Goal: Task Accomplishment & Management: Manage account settings

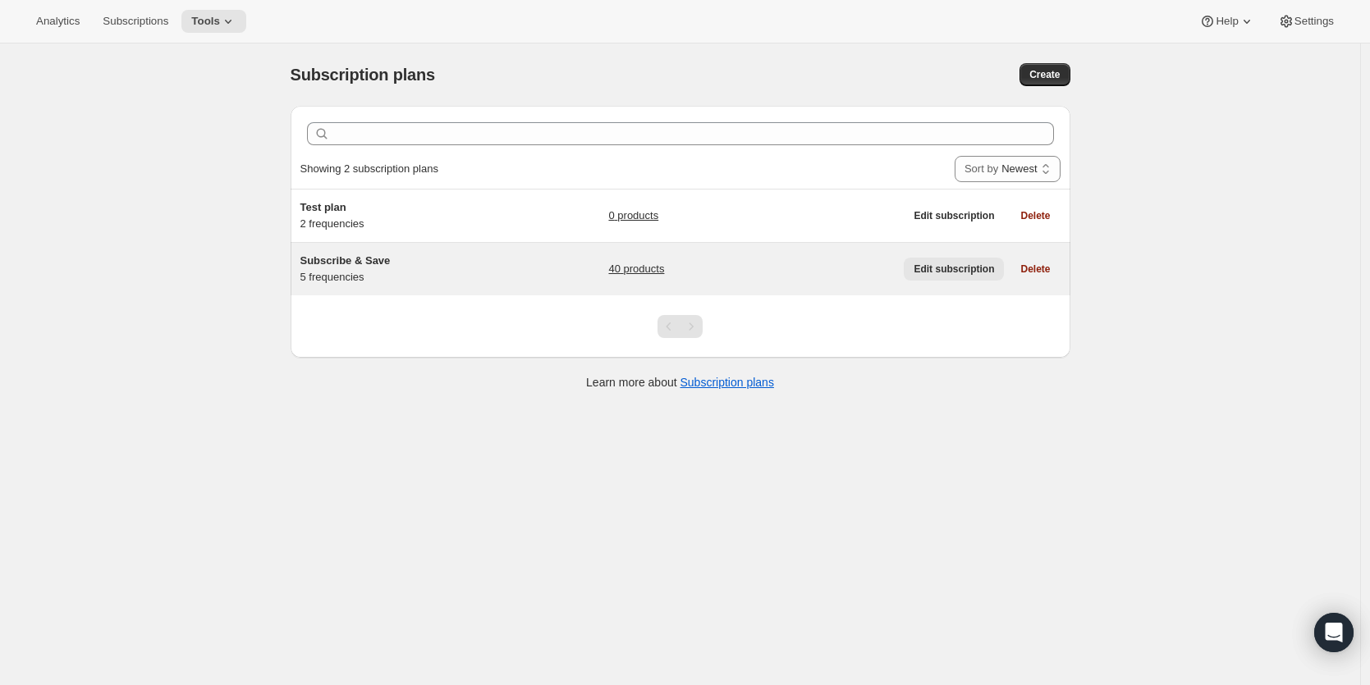
click at [970, 268] on span "Edit subscription" at bounding box center [953, 269] width 80 height 13
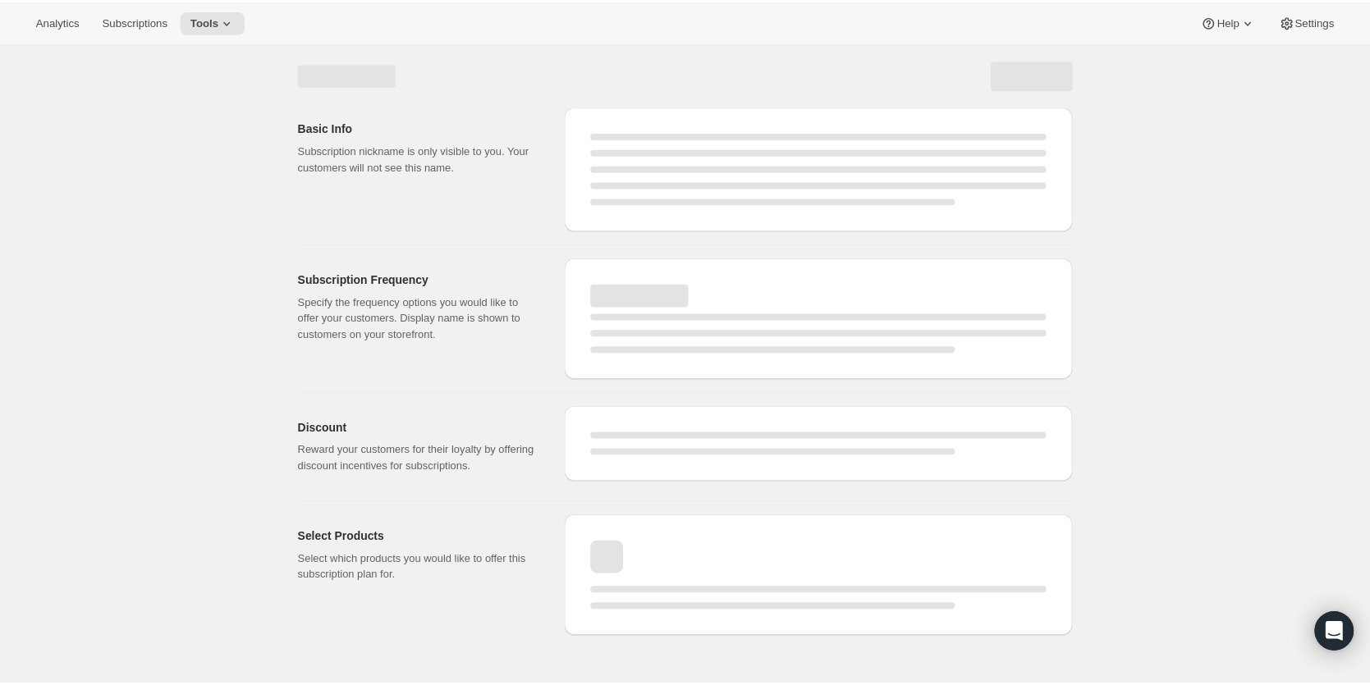
select select "WEEK"
select select "MONTH"
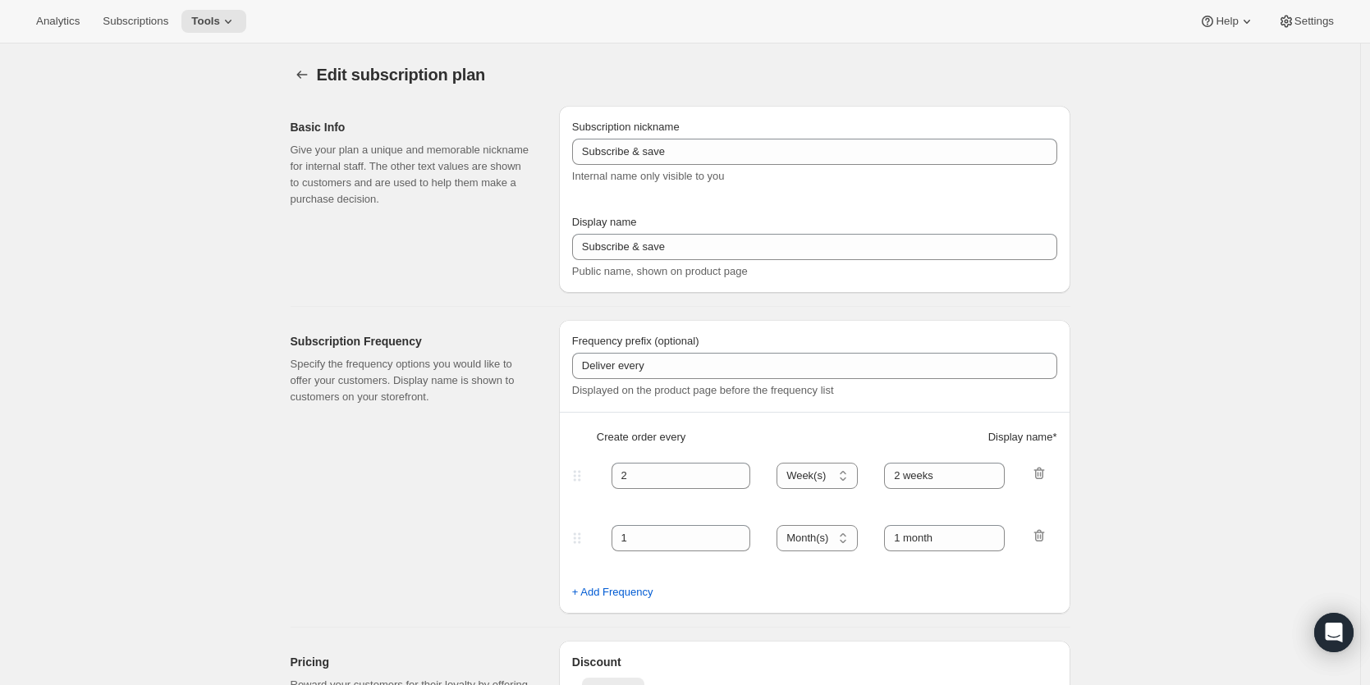
type input "Subscribe & Save"
type input "Subscribe & Save 15%"
type input "45"
select select "DAY"
type input "45 Days"
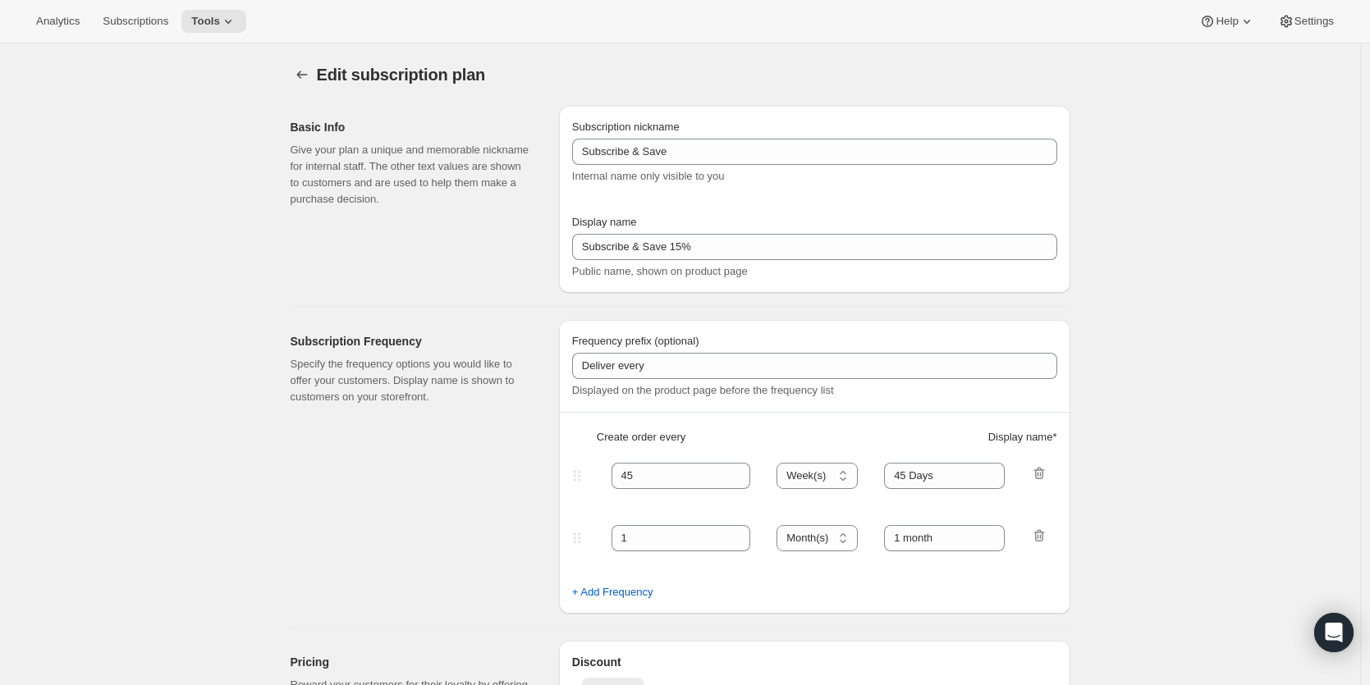
type input "60"
select select "DAY"
type input "60 Days"
type input "15"
type input "No obligation, modify or cancel anytime!"
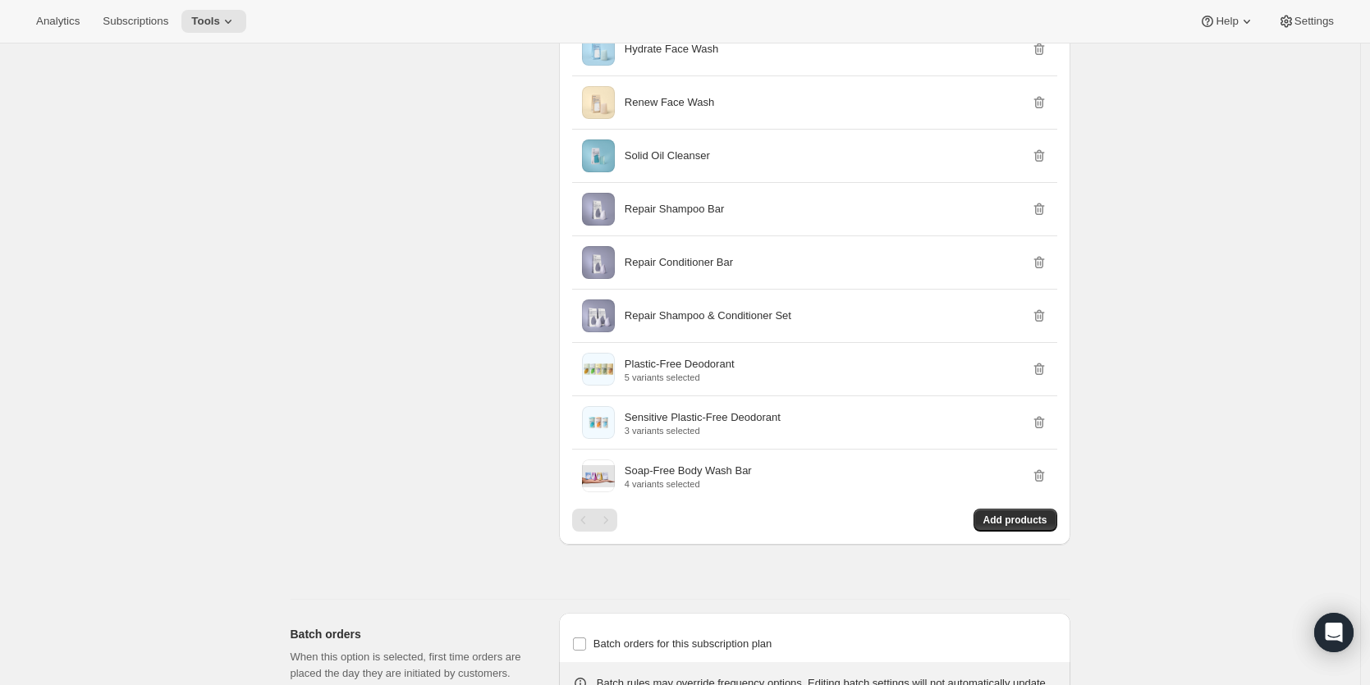
scroll to position [2469, 0]
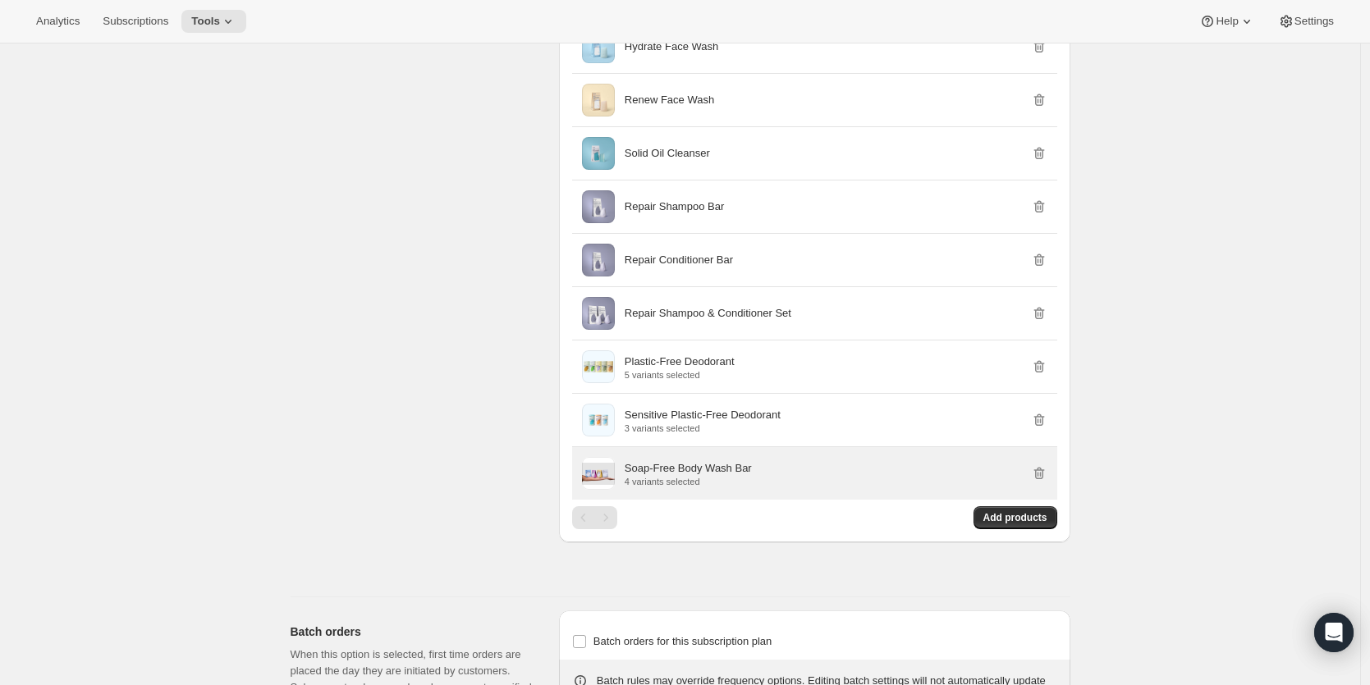
click at [689, 477] on p "Soap-Free Body Wash Bar" at bounding box center [688, 468] width 127 height 16
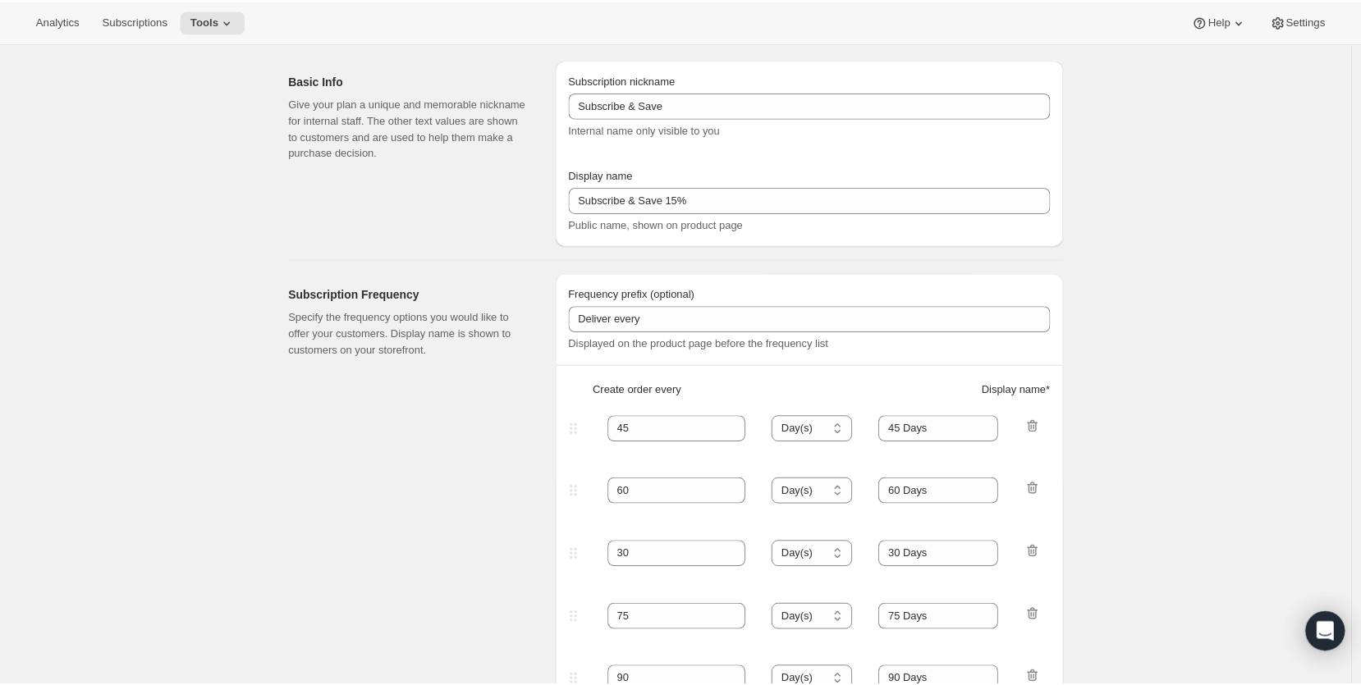
scroll to position [0, 0]
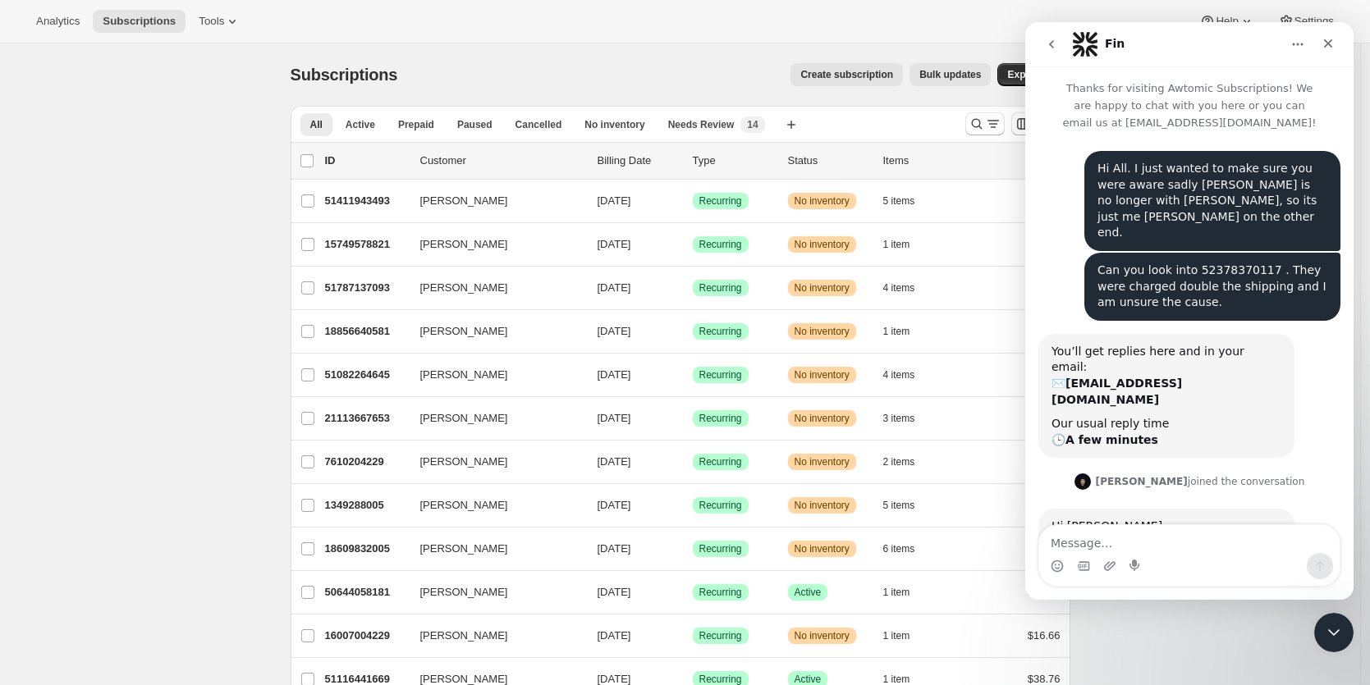
scroll to position [135, 0]
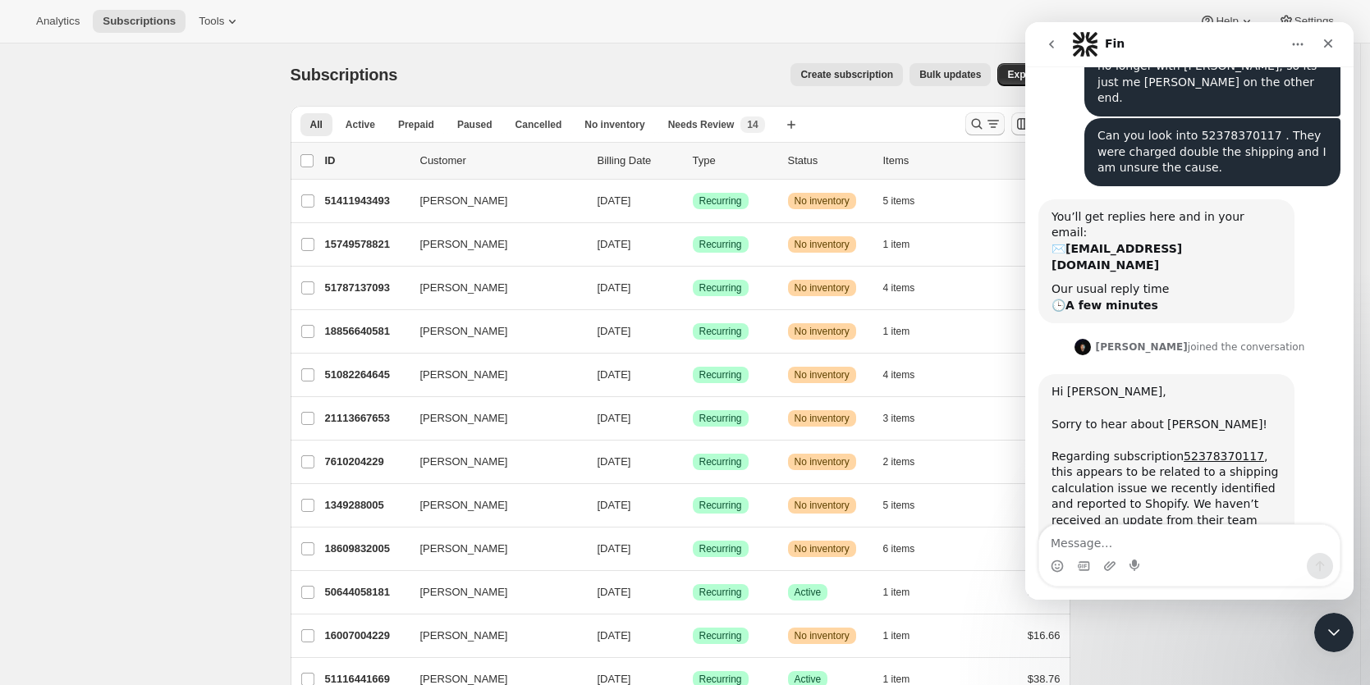
click at [981, 121] on icon "Search and filter results" at bounding box center [976, 124] width 16 height 16
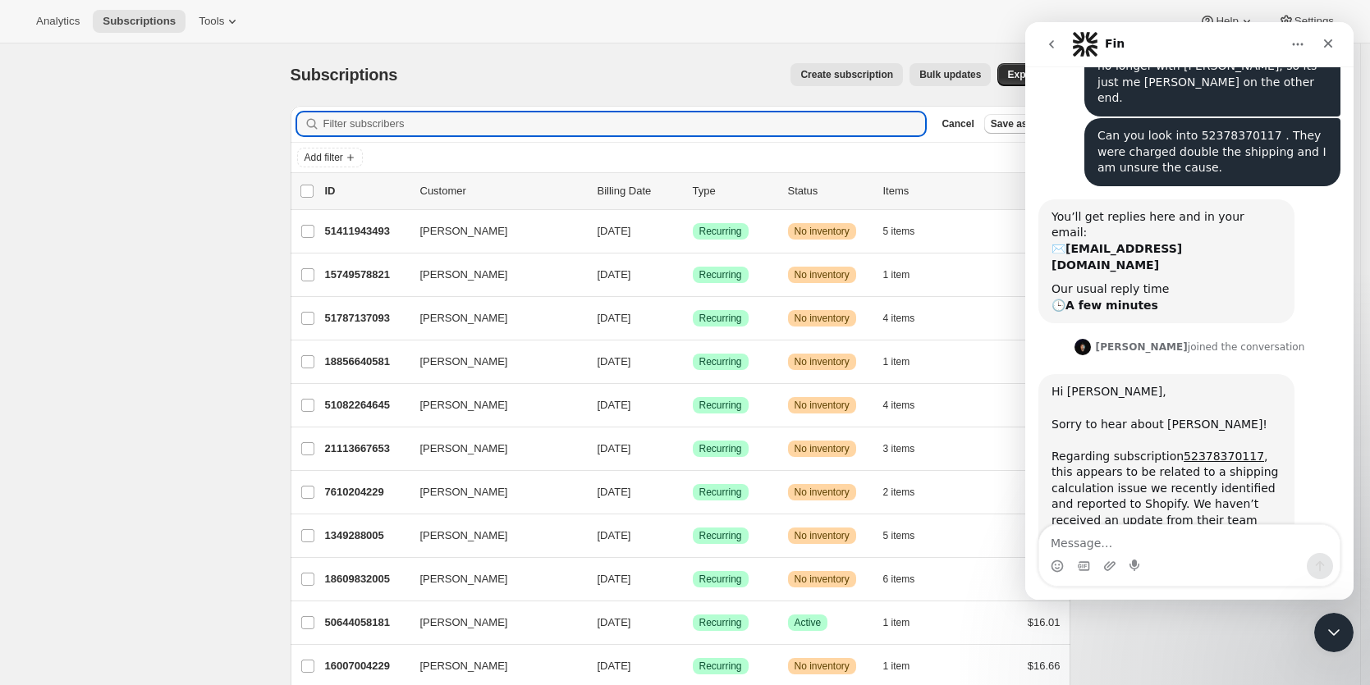
paste input "55584751685"
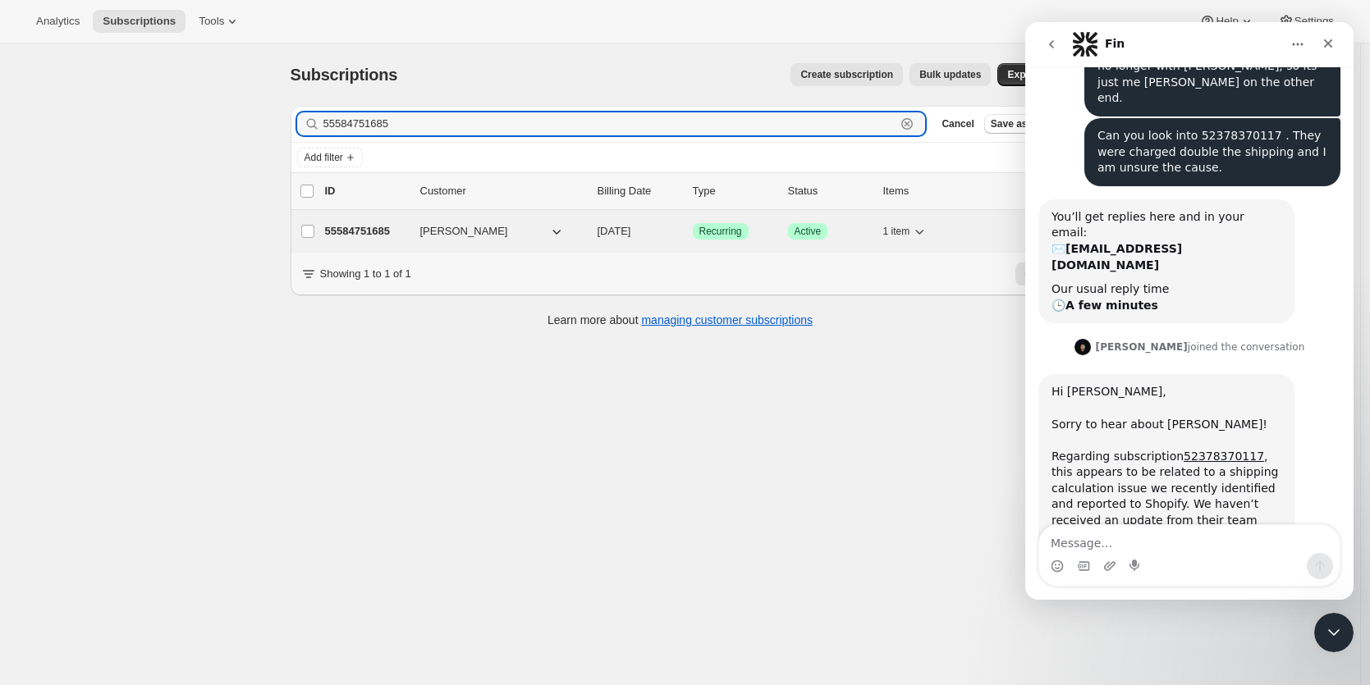
type input "55584751685"
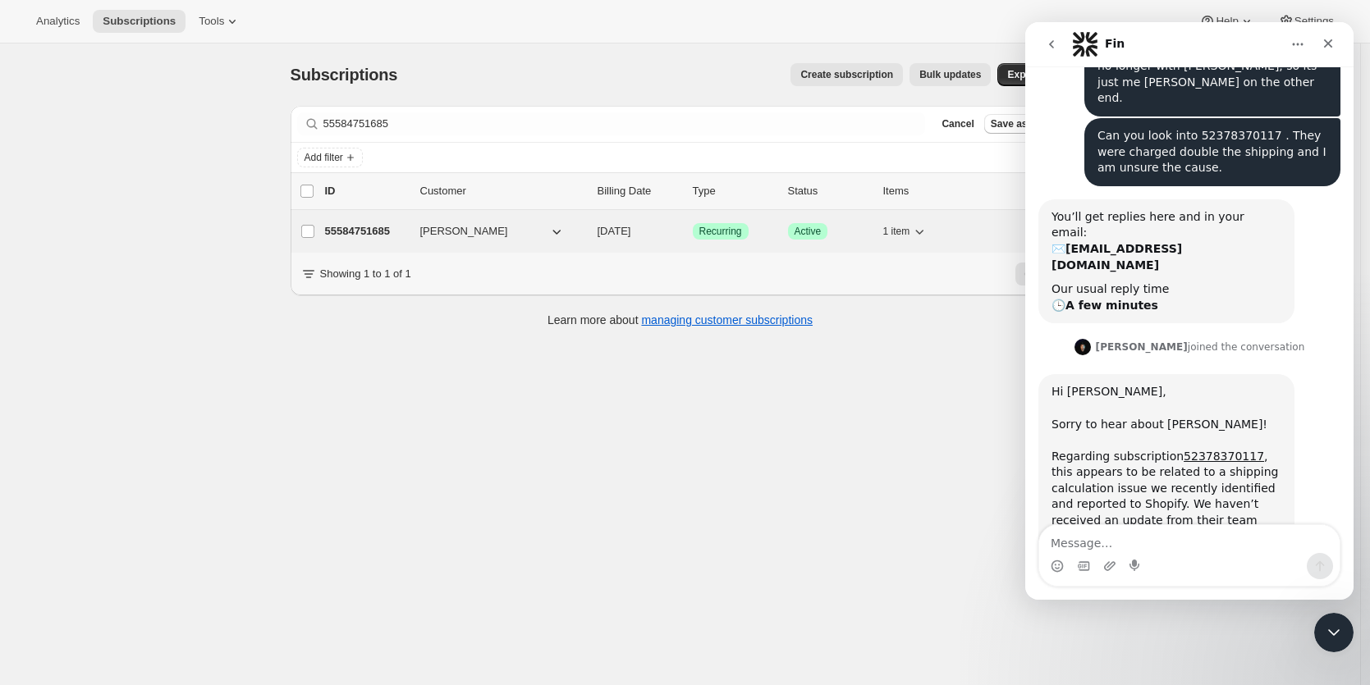
click at [355, 231] on p "55584751685" at bounding box center [366, 231] width 82 height 16
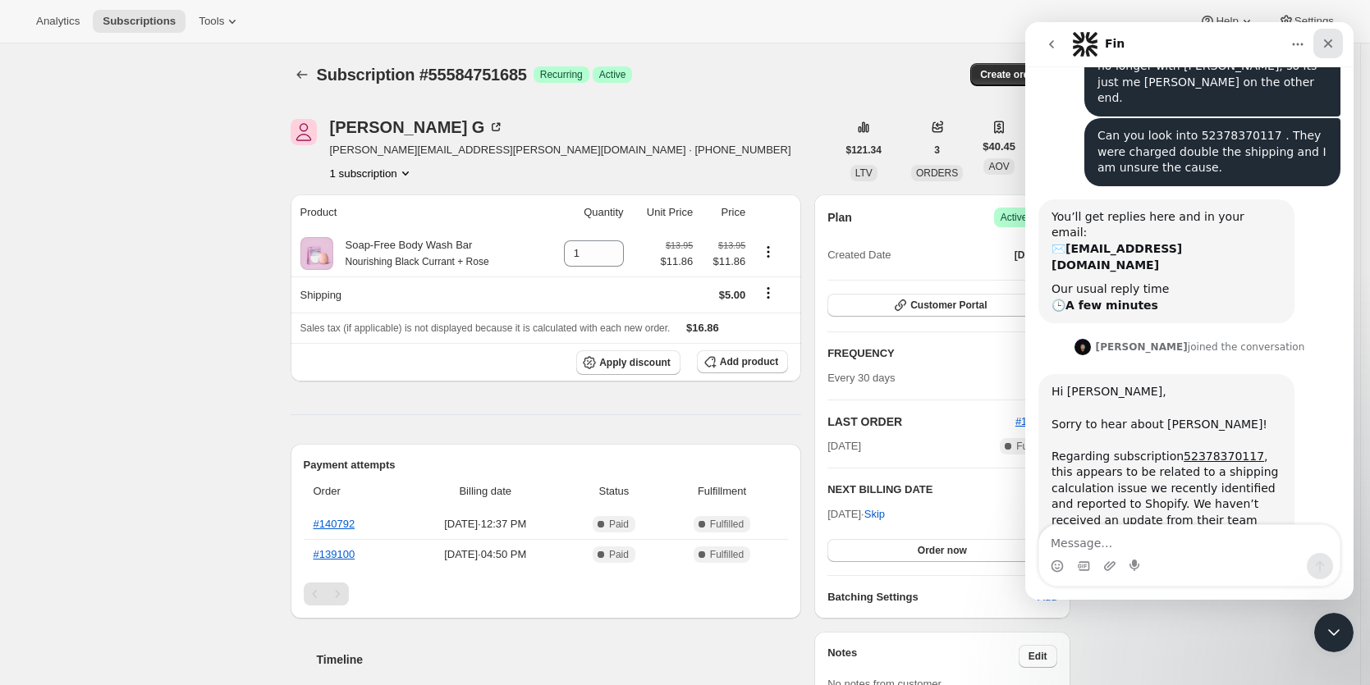
click at [1327, 43] on icon "Close" at bounding box center [1328, 43] width 9 height 9
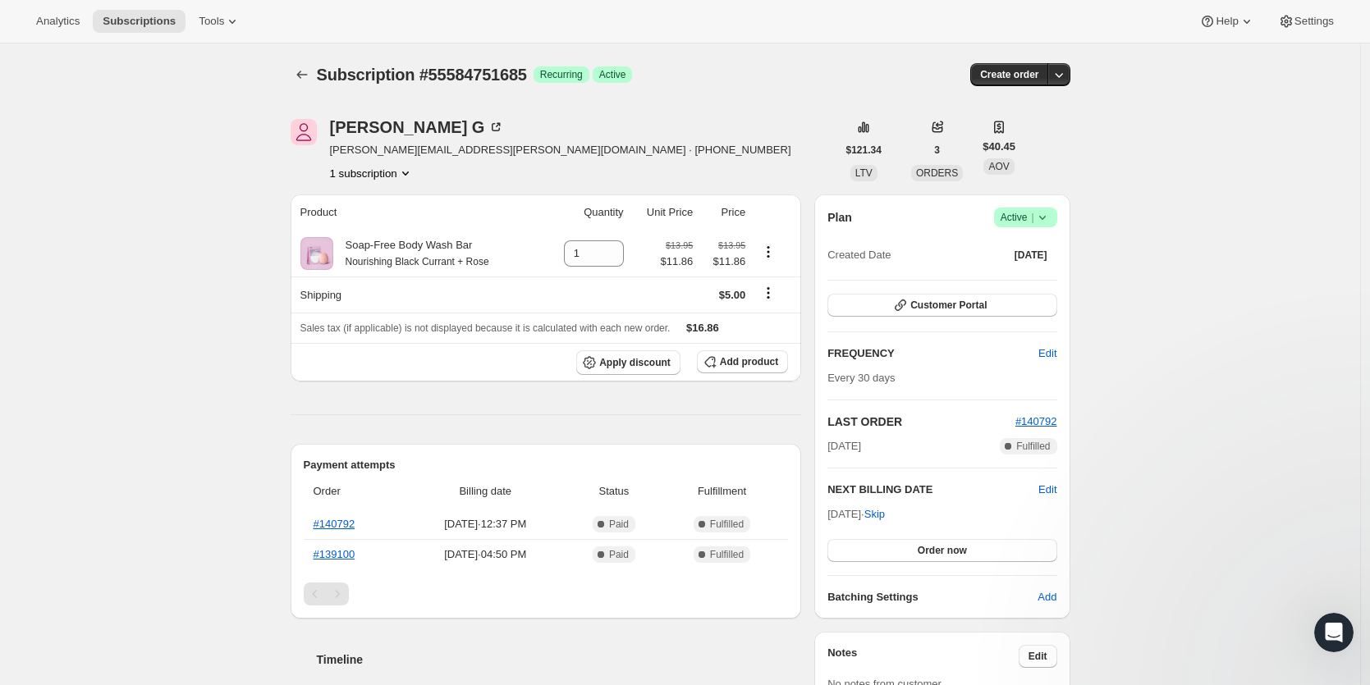
scroll to position [104, 0]
